Goal: Task Accomplishment & Management: Manage account settings

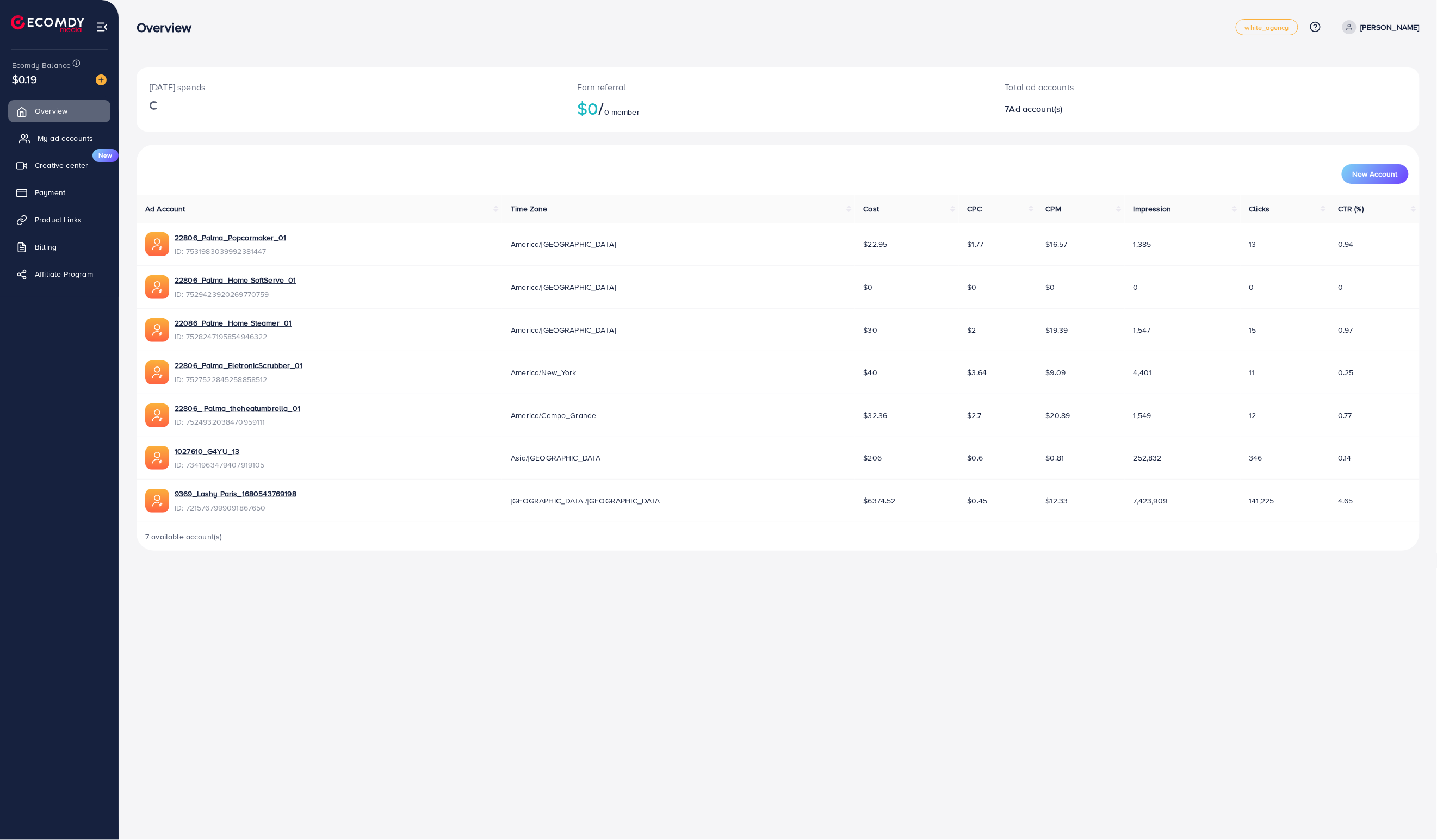
click at [24, 139] on circle at bounding box center [23, 137] width 4 height 4
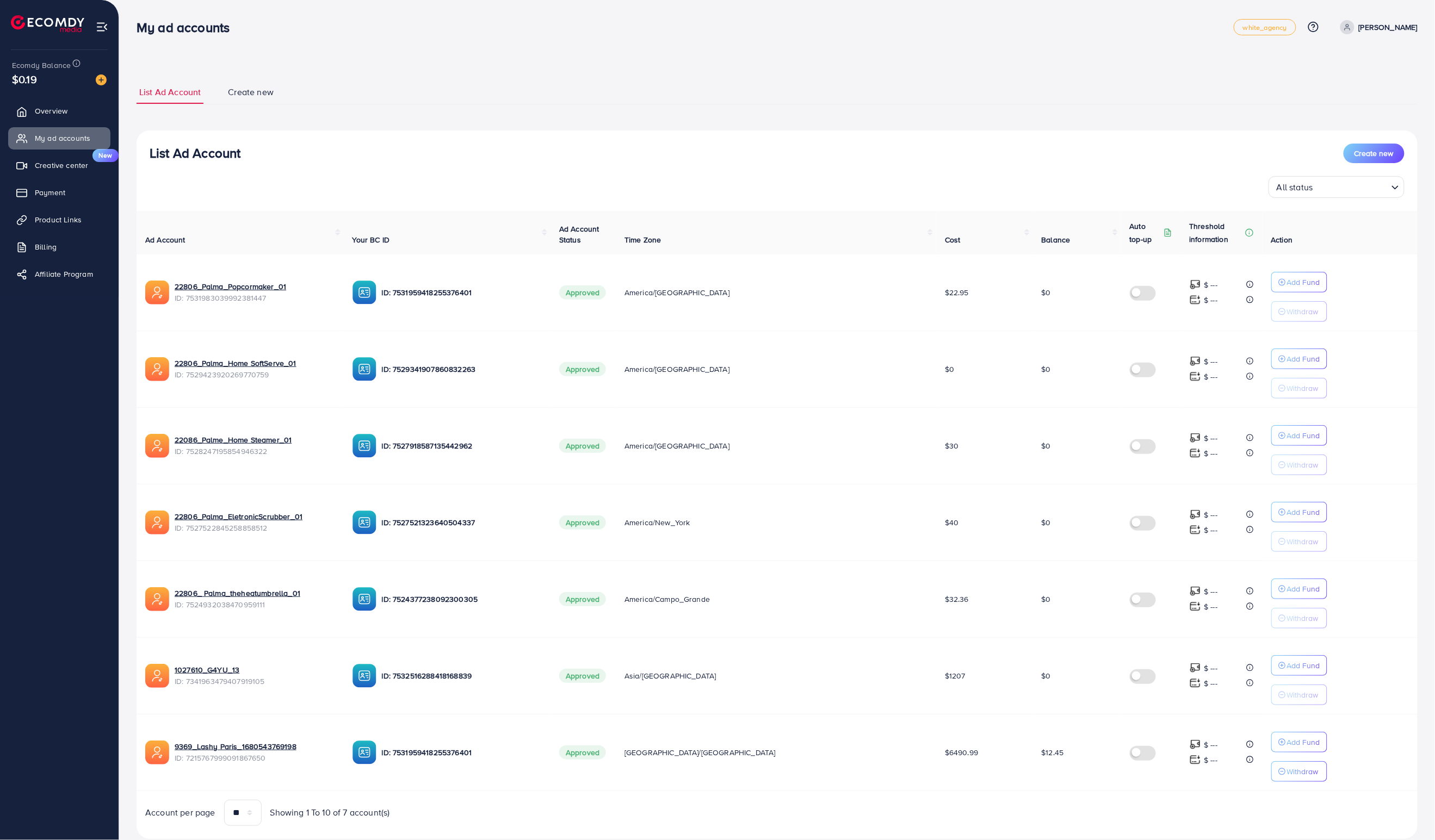
click at [189, 32] on h3 "My ad accounts" at bounding box center [188, 27] width 102 height 16
drag, startPoint x: 189, startPoint y: 32, endPoint x: 142, endPoint y: 32, distance: 47.0
click at [142, 32] on h3 "My ad accounts" at bounding box center [188, 27] width 102 height 16
click at [142, 31] on h3 "My ad accounts" at bounding box center [188, 27] width 102 height 16
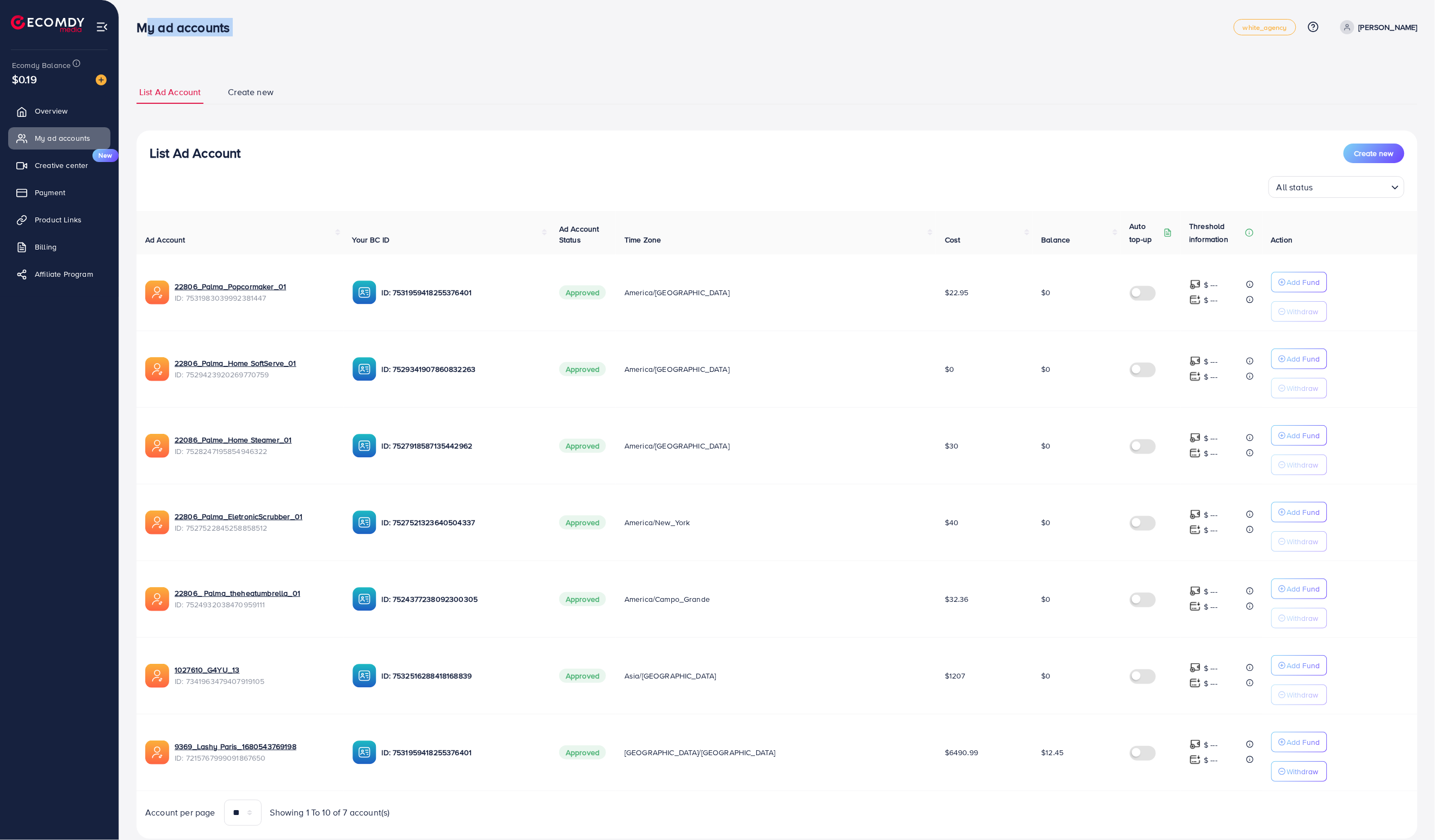
click at [142, 31] on h3 "My ad accounts" at bounding box center [188, 27] width 102 height 16
click at [144, 29] on h3 "My ad accounts" at bounding box center [188, 27] width 102 height 16
drag, startPoint x: 144, startPoint y: 29, endPoint x: 190, endPoint y: 33, distance: 46.2
click at [189, 31] on h3 "My ad accounts" at bounding box center [188, 27] width 102 height 16
click at [194, 39] on div "My ad accounts white_agency Help Center Contact Support Plans and Pricing Term …" at bounding box center [777, 27] width 1282 height 31
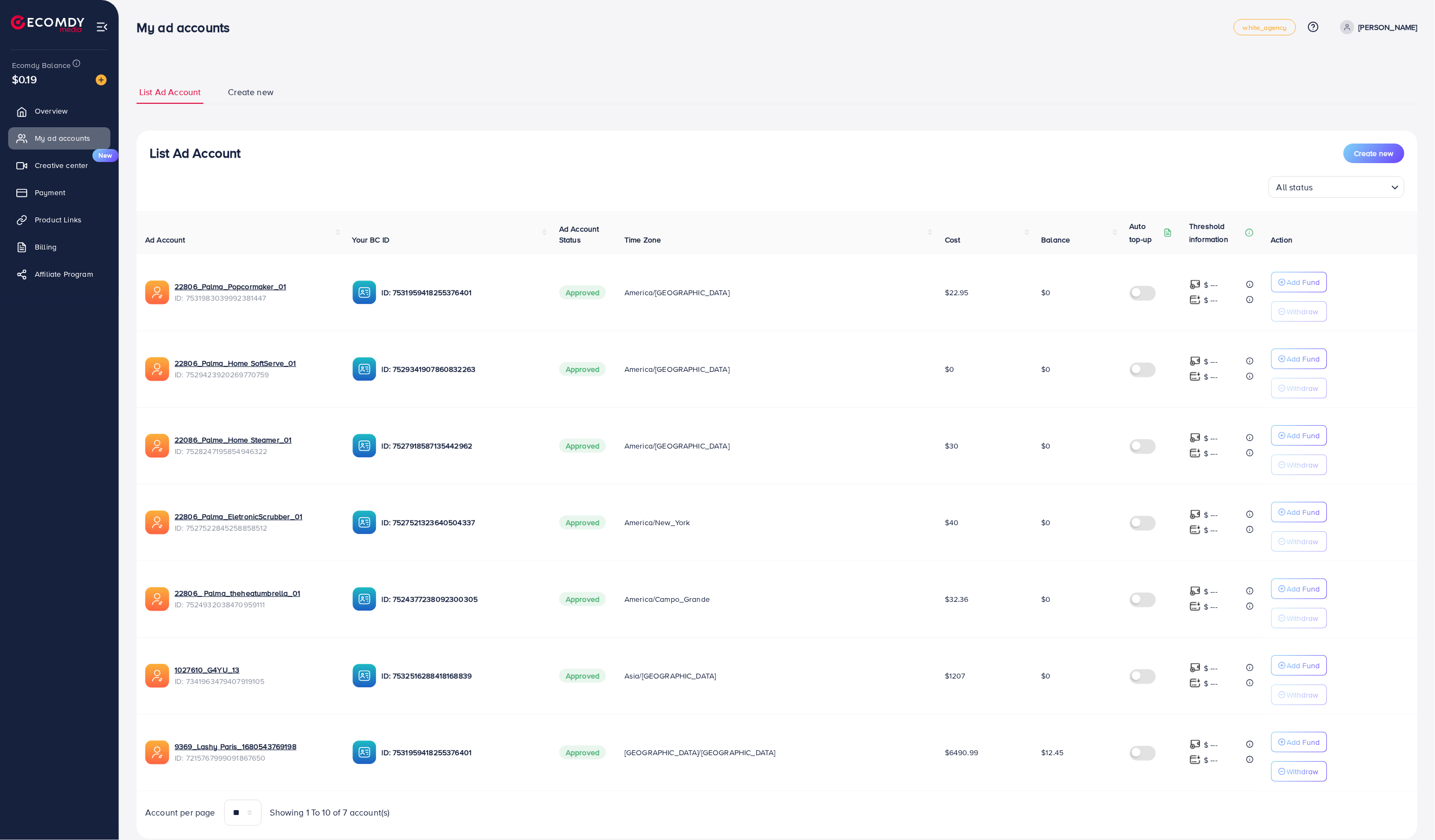
click at [196, 32] on h3 "My ad accounts" at bounding box center [188, 27] width 102 height 16
drag, startPoint x: 196, startPoint y: 32, endPoint x: 144, endPoint y: 29, distance: 52.1
click at [142, 29] on h3 "My ad accounts" at bounding box center [188, 27] width 102 height 16
click at [144, 29] on h3 "My ad accounts" at bounding box center [188, 27] width 102 height 16
drag, startPoint x: 144, startPoint y: 29, endPoint x: 194, endPoint y: 42, distance: 51.7
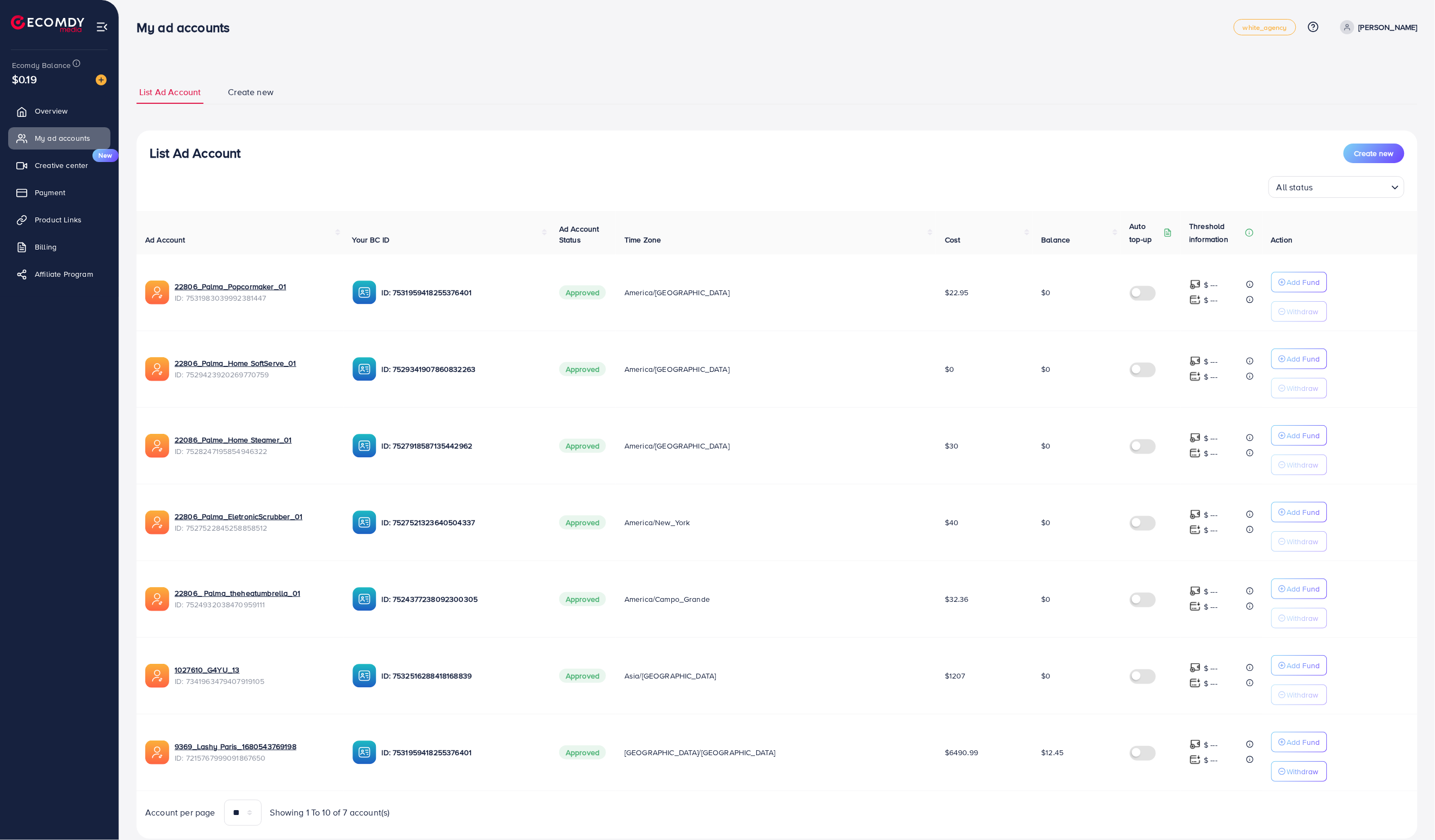
click at [194, 42] on div "My ad accounts white_agency Help Center Contact Support Plans and Pricing Term …" at bounding box center [777, 27] width 1282 height 31
click at [194, 40] on div "My ad accounts white_agency Help Center Contact Support Plans and Pricing Term …" at bounding box center [777, 27] width 1282 height 31
click at [196, 36] on div "My ad accounts white_agency Help Center Contact Support Plans and Pricing Term …" at bounding box center [777, 27] width 1282 height 31
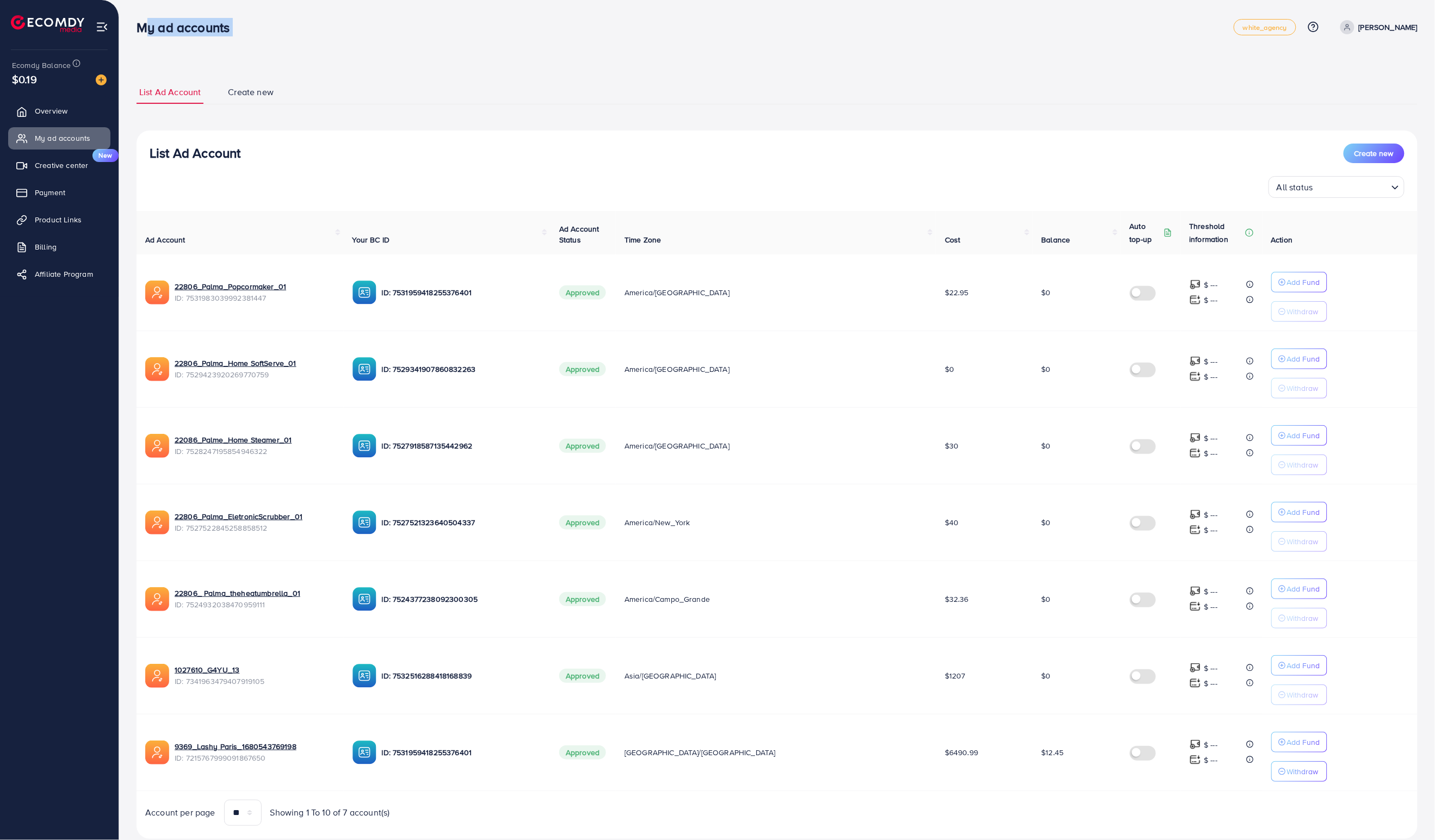
drag, startPoint x: 196, startPoint y: 36, endPoint x: 139, endPoint y: 36, distance: 57.0
click at [139, 36] on div "My ad accounts white_agency Help Center Contact Support Plans and Pricing Term …" at bounding box center [777, 27] width 1282 height 31
drag, startPoint x: 139, startPoint y: 36, endPoint x: 193, endPoint y: 41, distance: 54.2
click at [193, 41] on div "My ad accounts white_agency Help Center Contact Support Plans and Pricing Term …" at bounding box center [777, 27] width 1282 height 31
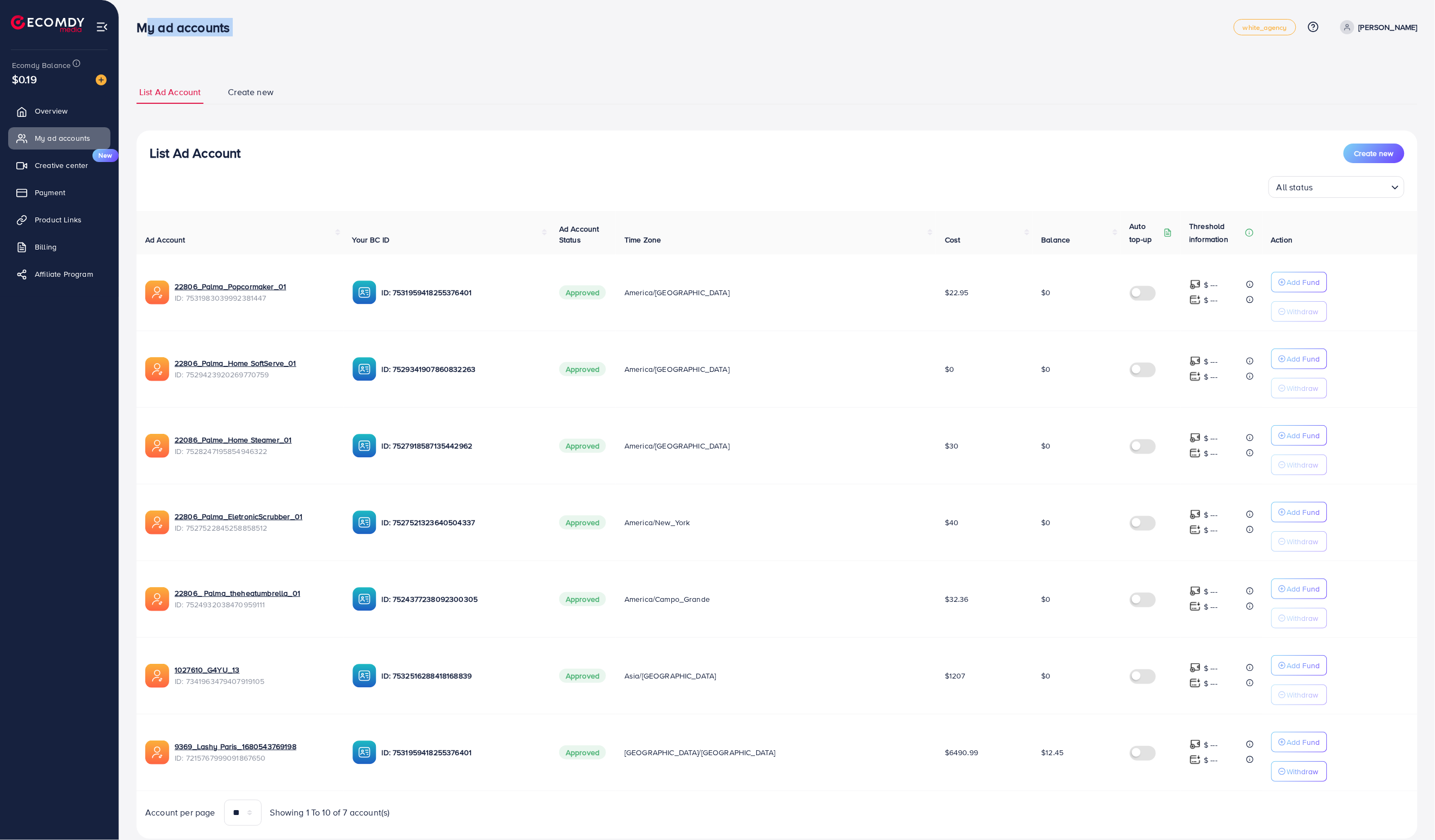
click at [193, 41] on div "My ad accounts white_agency Help Center Contact Support Plans and Pricing Term …" at bounding box center [777, 27] width 1282 height 31
drag, startPoint x: 193, startPoint y: 41, endPoint x: 139, endPoint y: 40, distance: 54.0
click at [139, 40] on div "My ad accounts white_agency Help Center Contact Support Plans and Pricing Term …" at bounding box center [777, 27] width 1282 height 31
drag, startPoint x: 139, startPoint y: 40, endPoint x: 189, endPoint y: 44, distance: 50.2
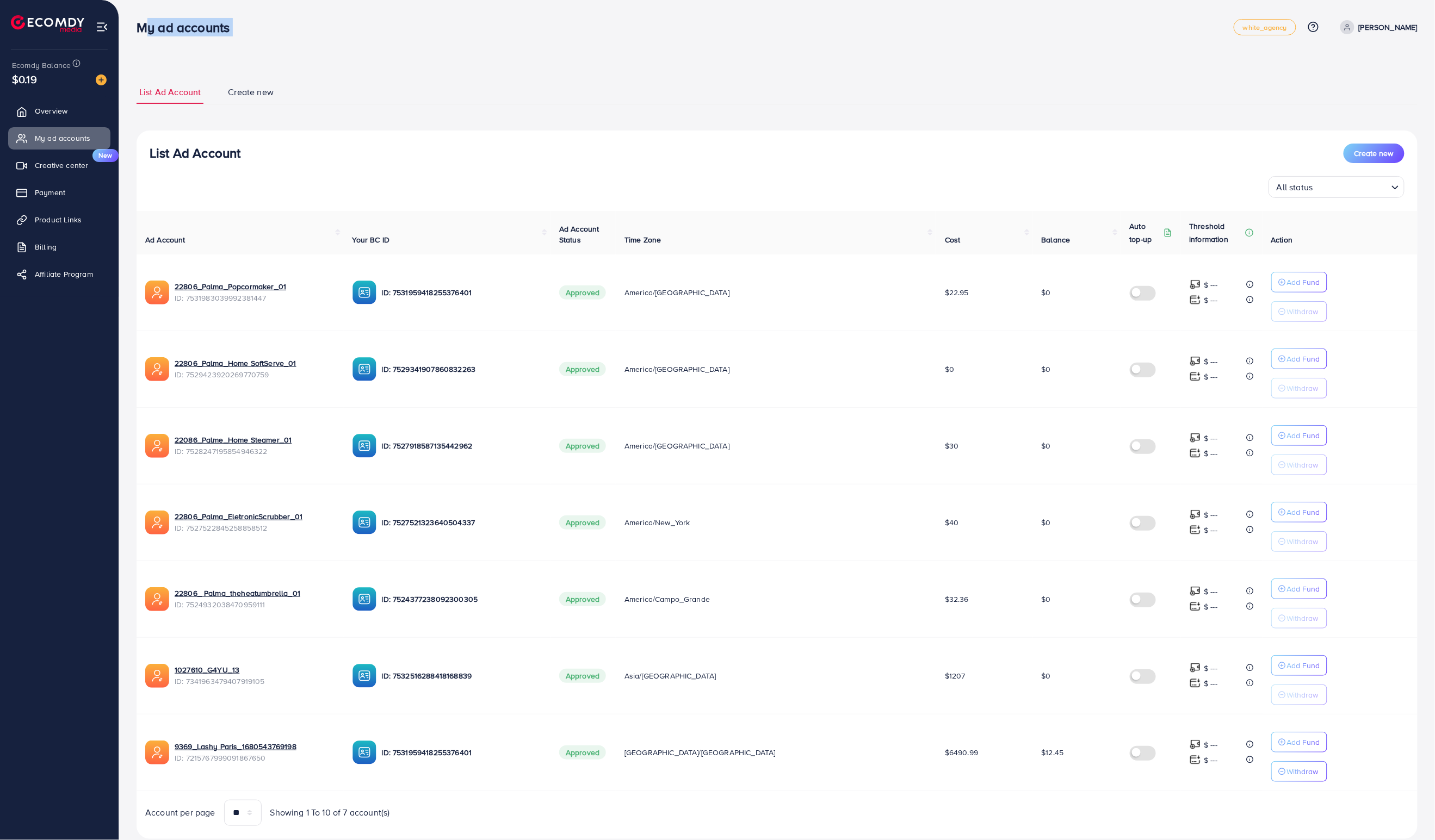
click at [189, 44] on nav "My ad accounts white_agency Help Center Contact Support Plans and Pricing Term …" at bounding box center [777, 27] width 1282 height 39
